Goal: Navigation & Orientation: Find specific page/section

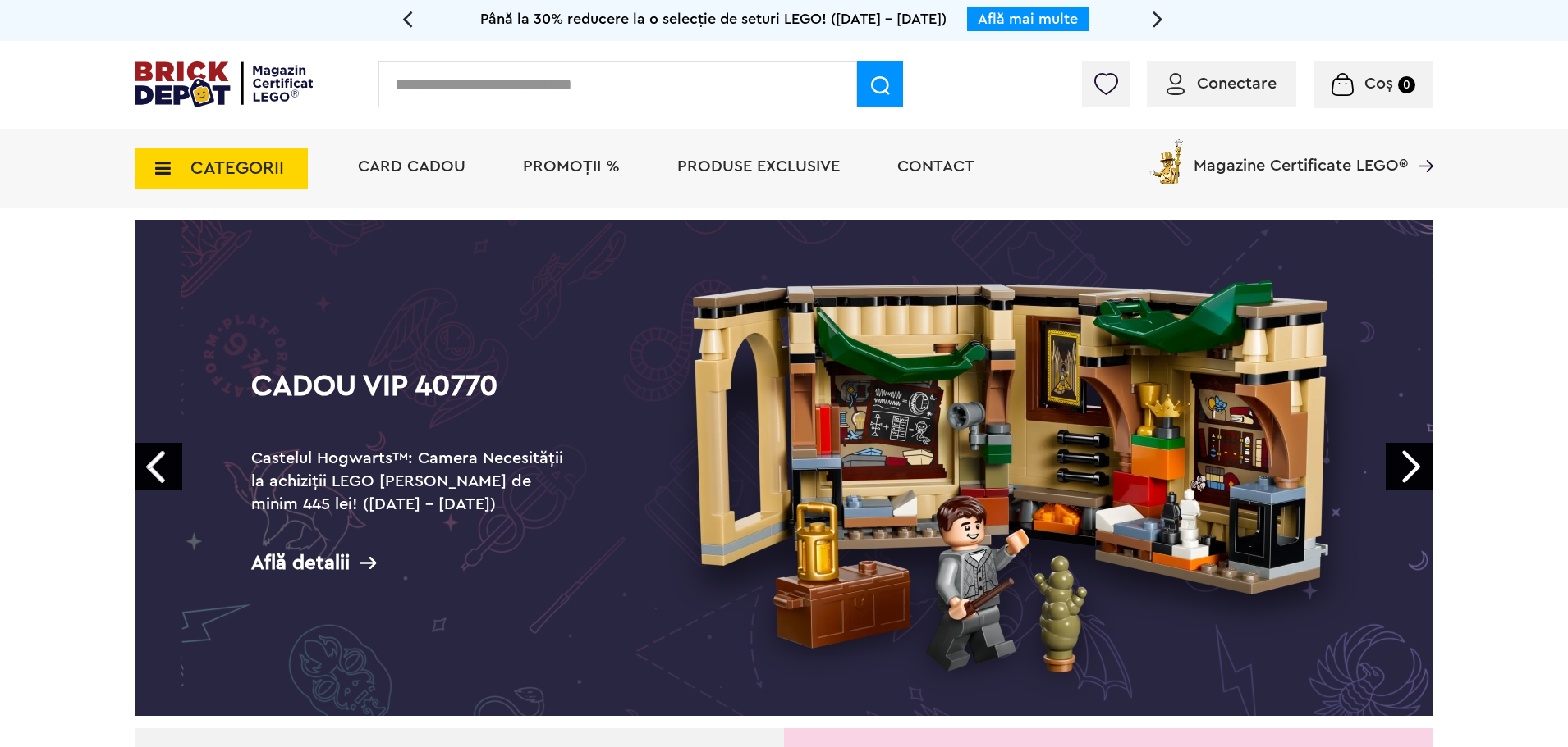
click at [1400, 464] on link "Next" at bounding box center [1409, 466] width 48 height 48
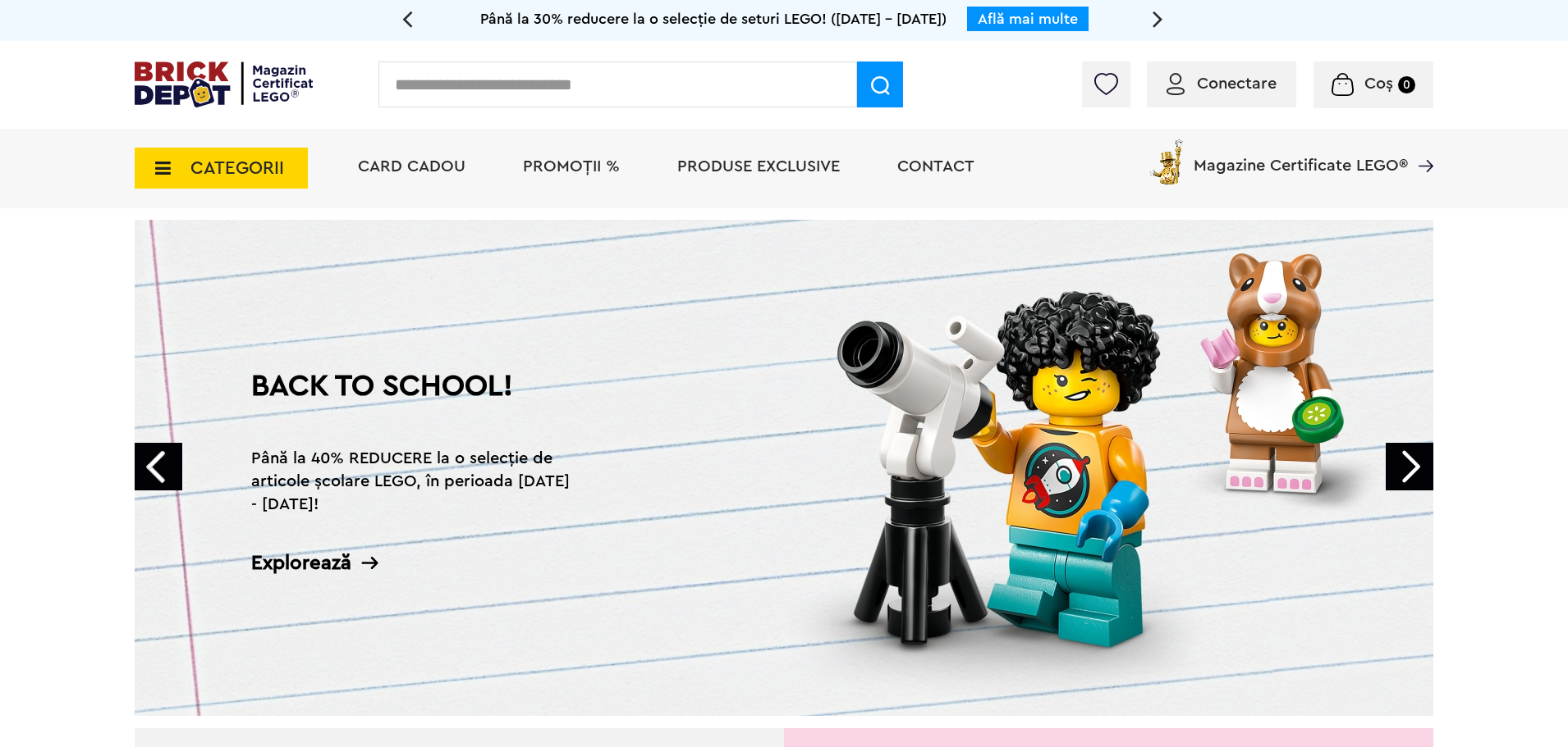
click at [1400, 464] on link "Next" at bounding box center [1409, 466] width 48 height 48
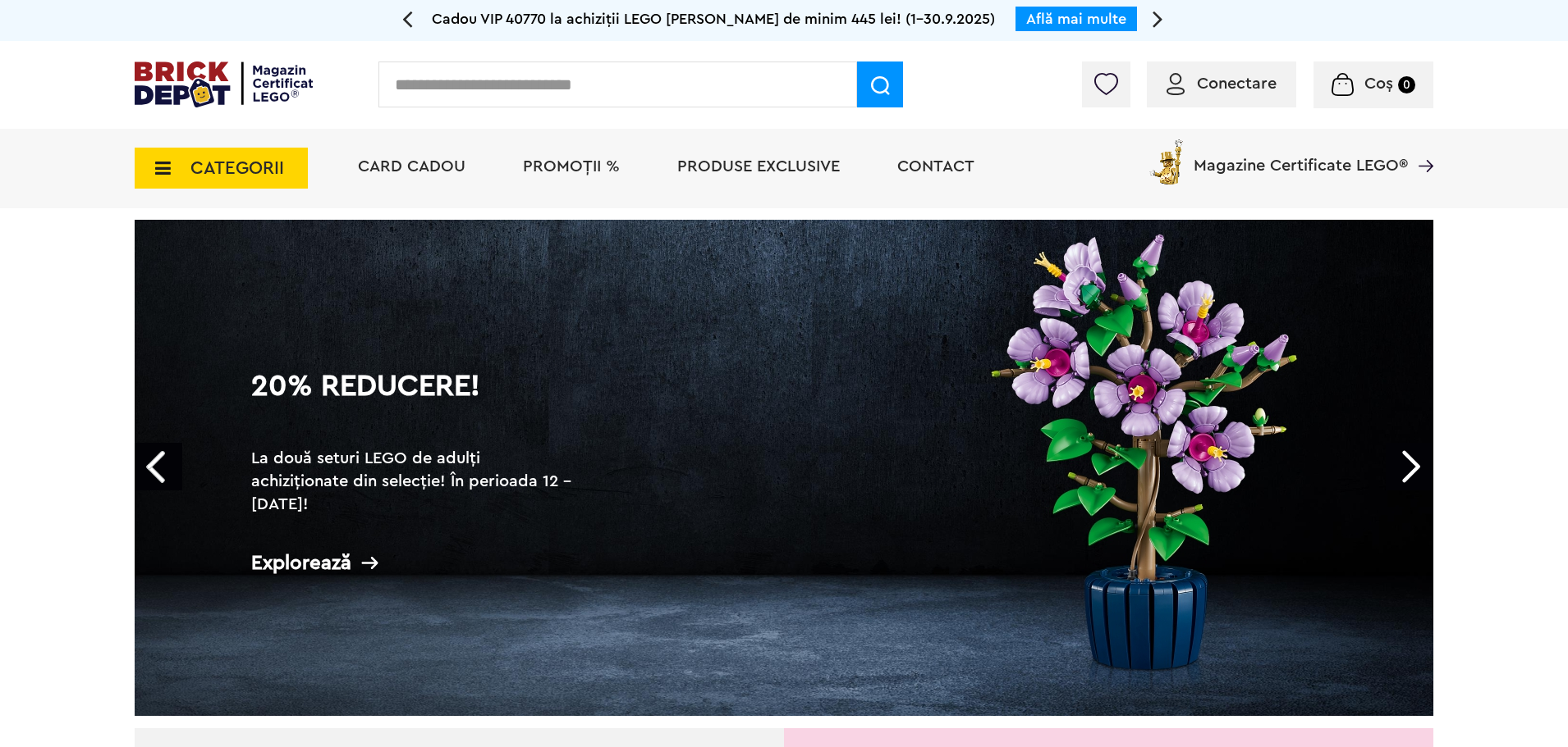
click at [144, 478] on link "Prev" at bounding box center [159, 466] width 48 height 48
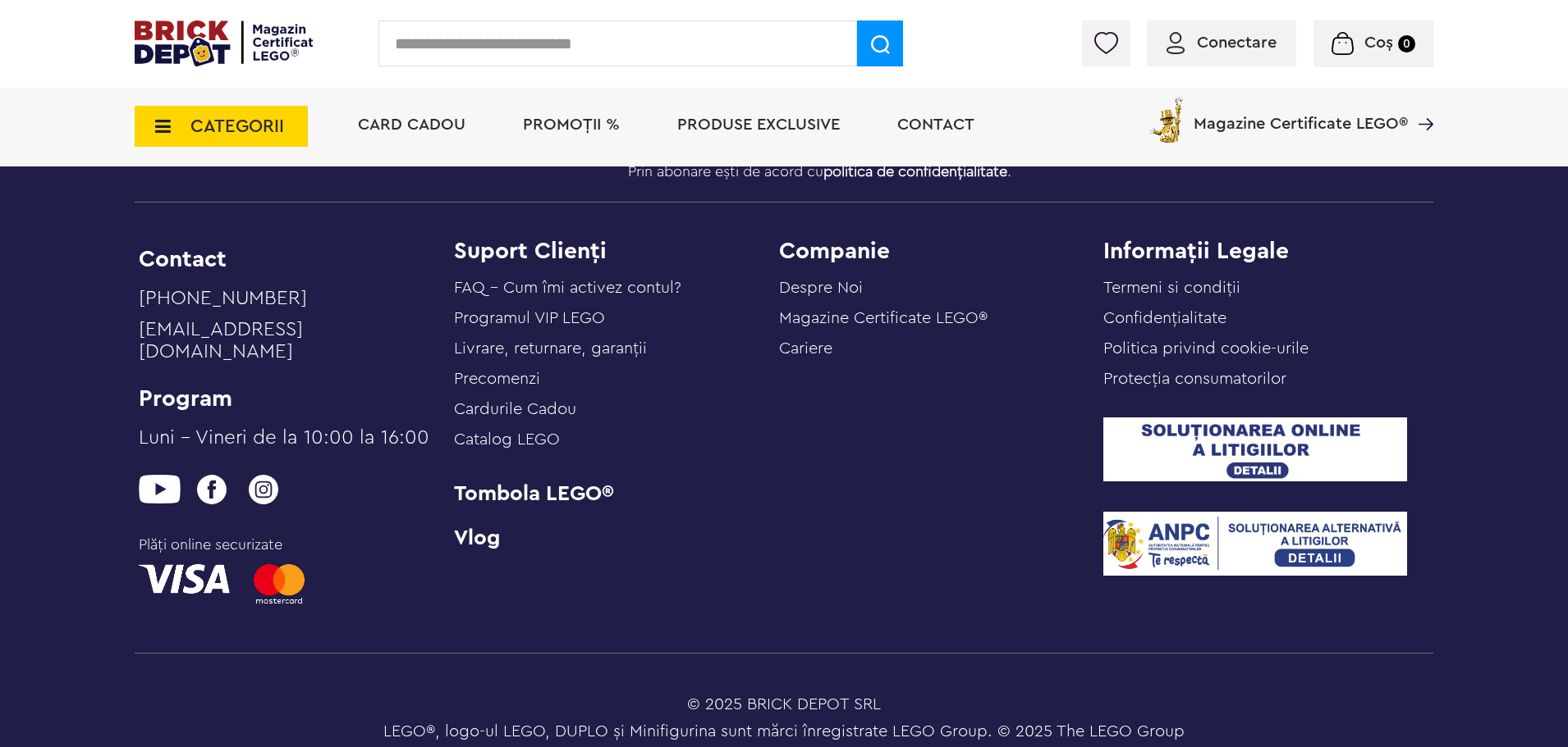
scroll to position [7035, 0]
